Goal: Information Seeking & Learning: Check status

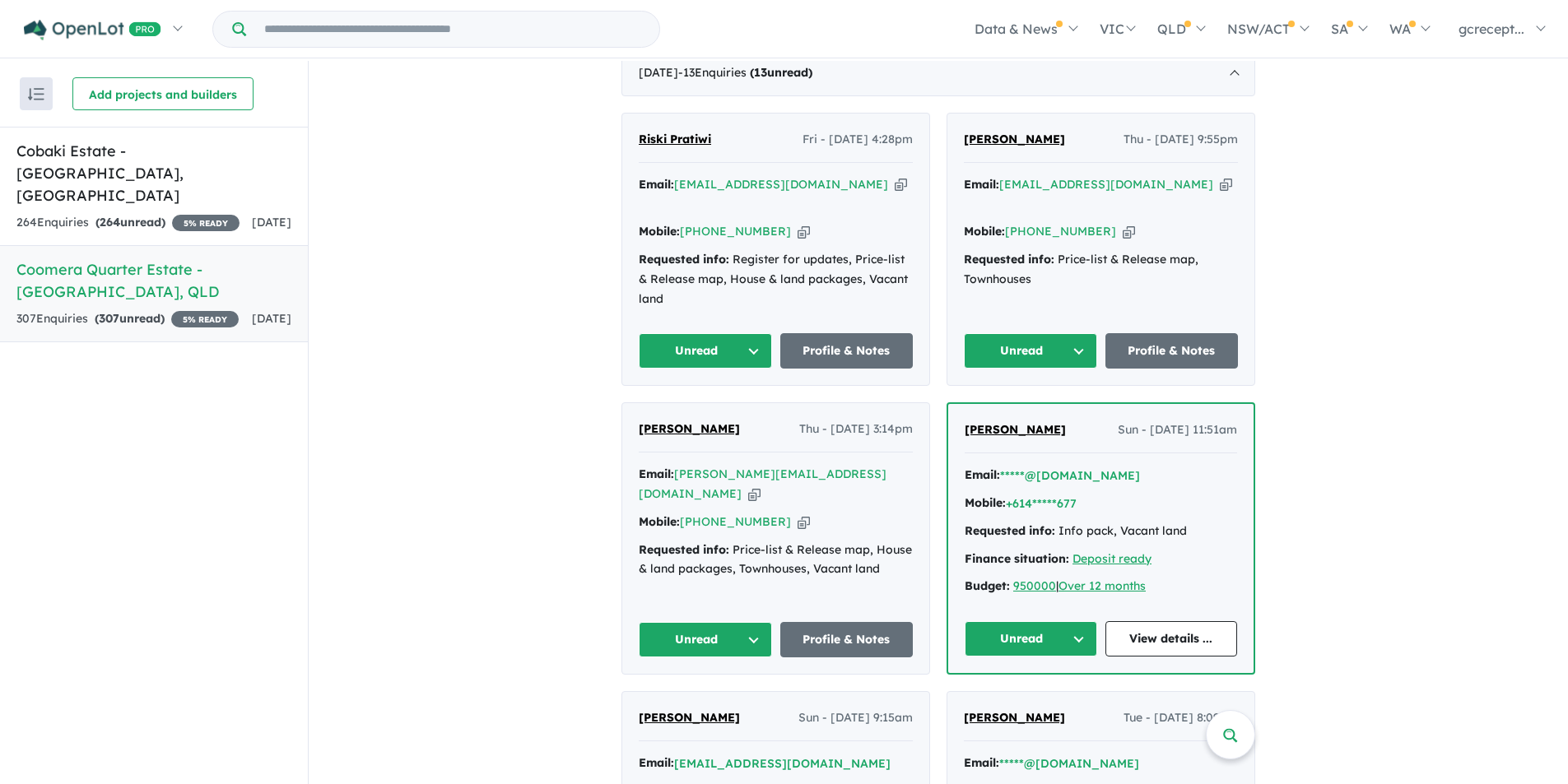
scroll to position [329, 0]
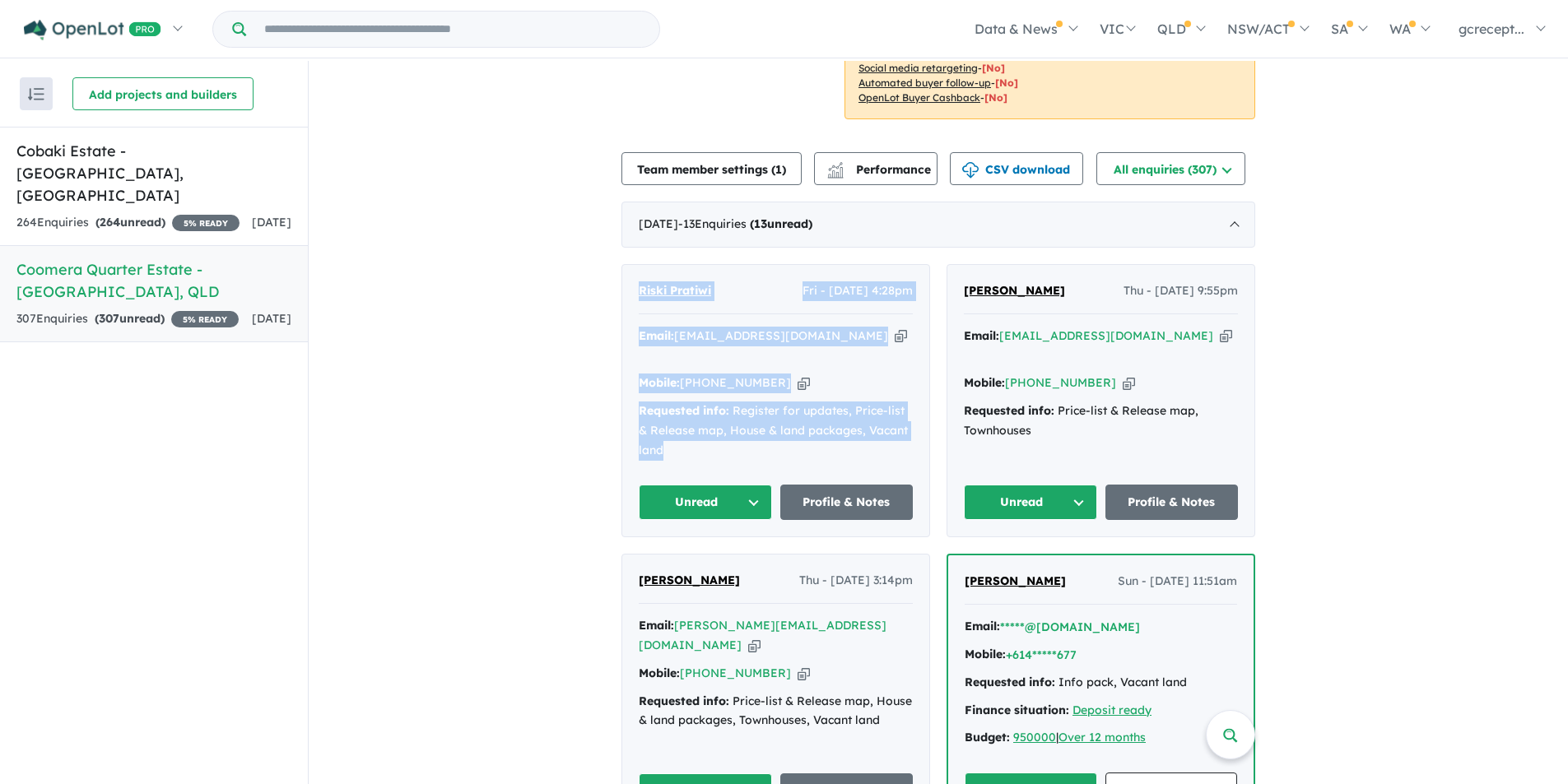
drag, startPoint x: 667, startPoint y: 397, endPoint x: 627, endPoint y: 257, distance: 145.6
click at [627, 265] on div "Riski Pratiwi Fri - [DATE] 4:28pm Email: [EMAIL_ADDRESS][DOMAIN_NAME] Copied! M…" at bounding box center [775, 400] width 307 height 272
copy div "Riski Pratiwi Fri - [DATE] 4:28pm Email: [EMAIL_ADDRESS][DOMAIN_NAME] Copied! M…"
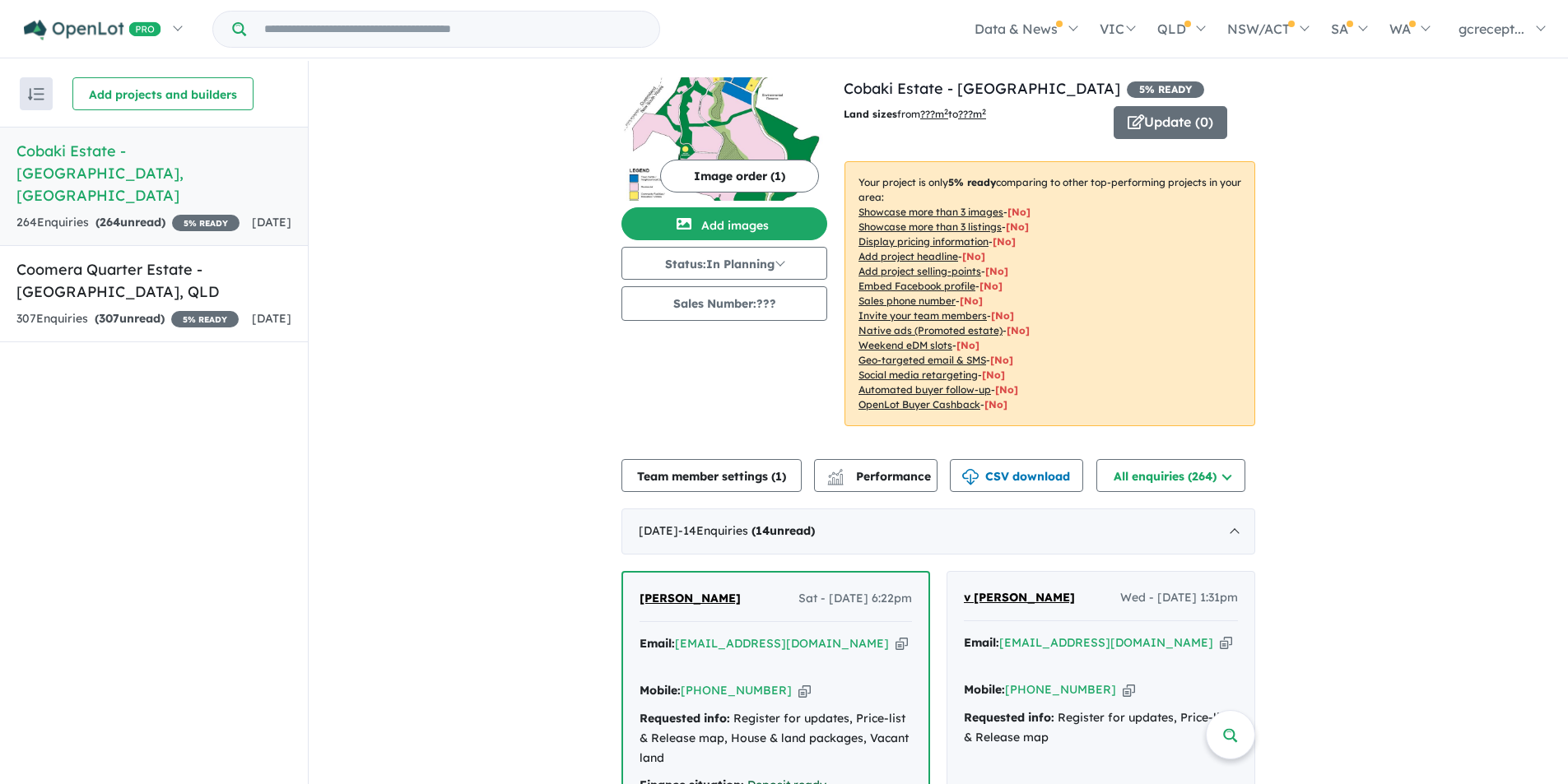
scroll to position [164, 0]
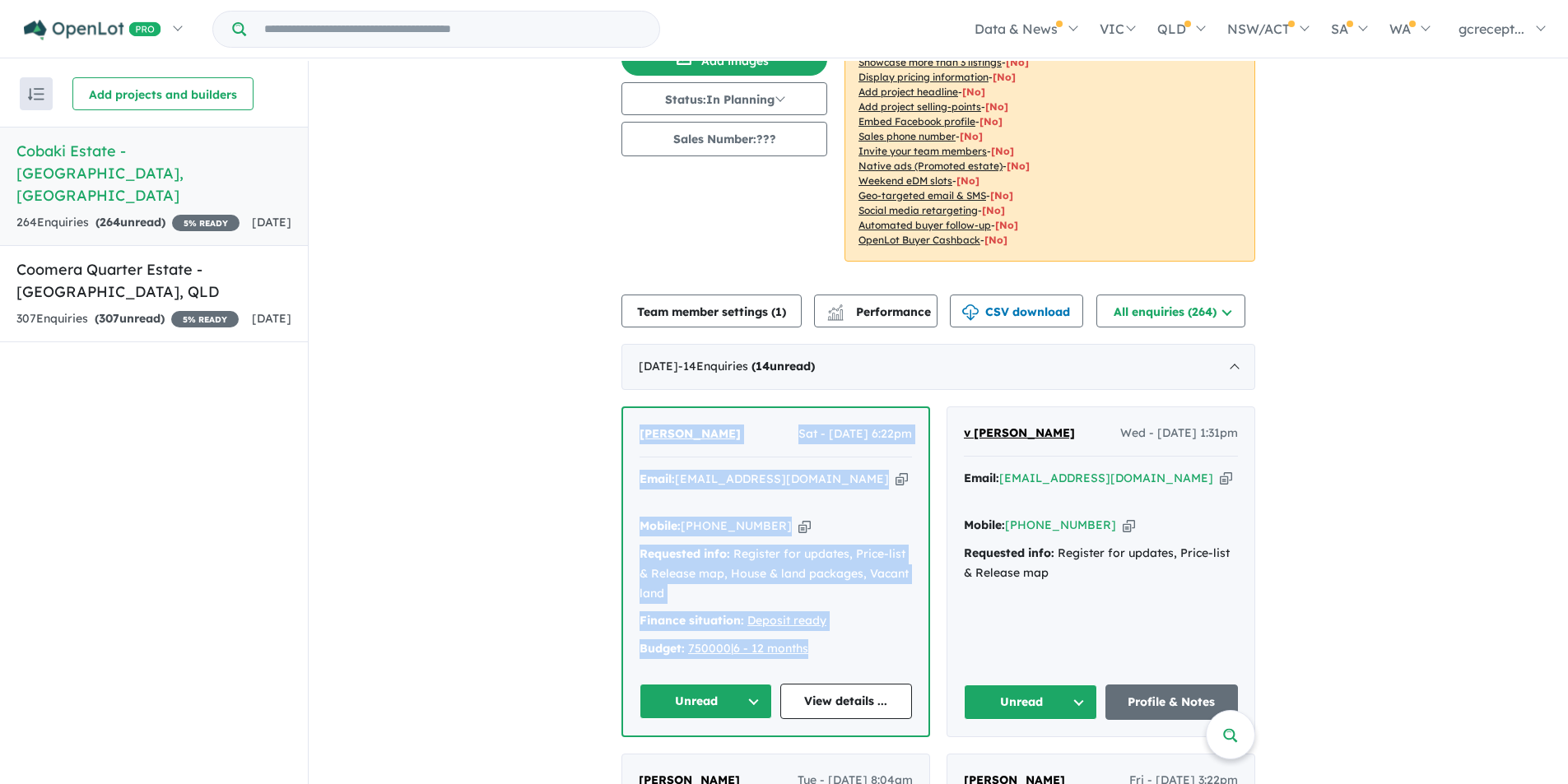
drag, startPoint x: 823, startPoint y: 635, endPoint x: 605, endPoint y: 442, distance: 291.2
copy div "[PERSON_NAME] Sat - [DATE] 6:22pm Email: [EMAIL_ADDRESS][DOMAIN_NAME] Copied! M…"
